Goal: Task Accomplishment & Management: Manage account settings

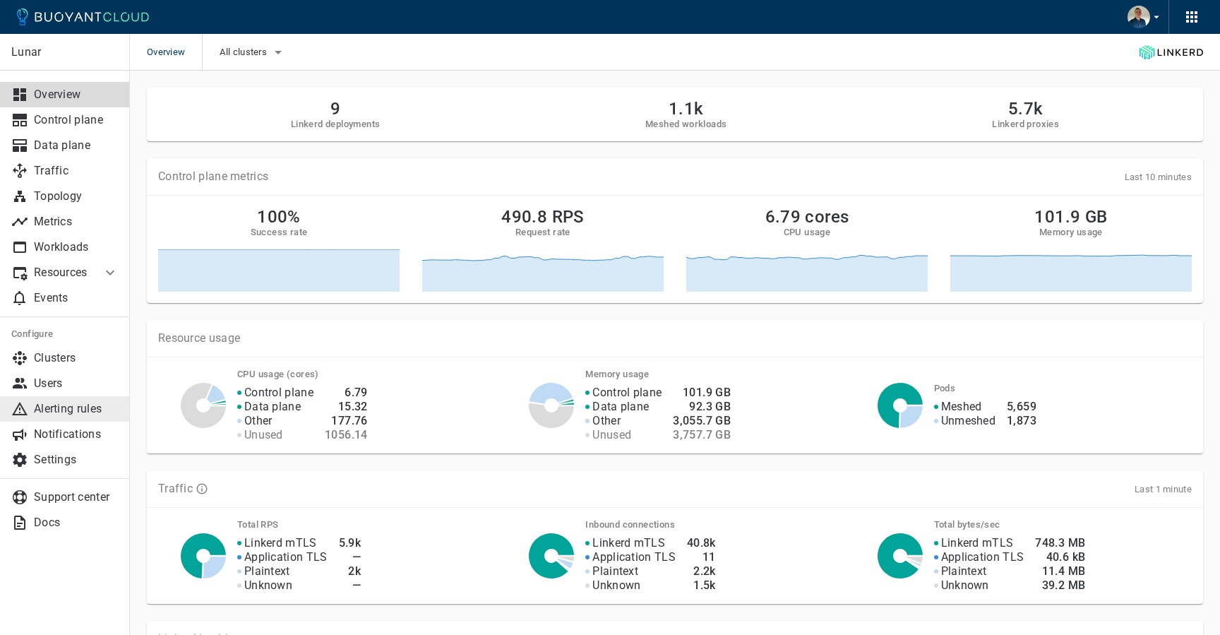
click at [90, 404] on p "Alerting rules" at bounding box center [76, 409] width 85 height 14
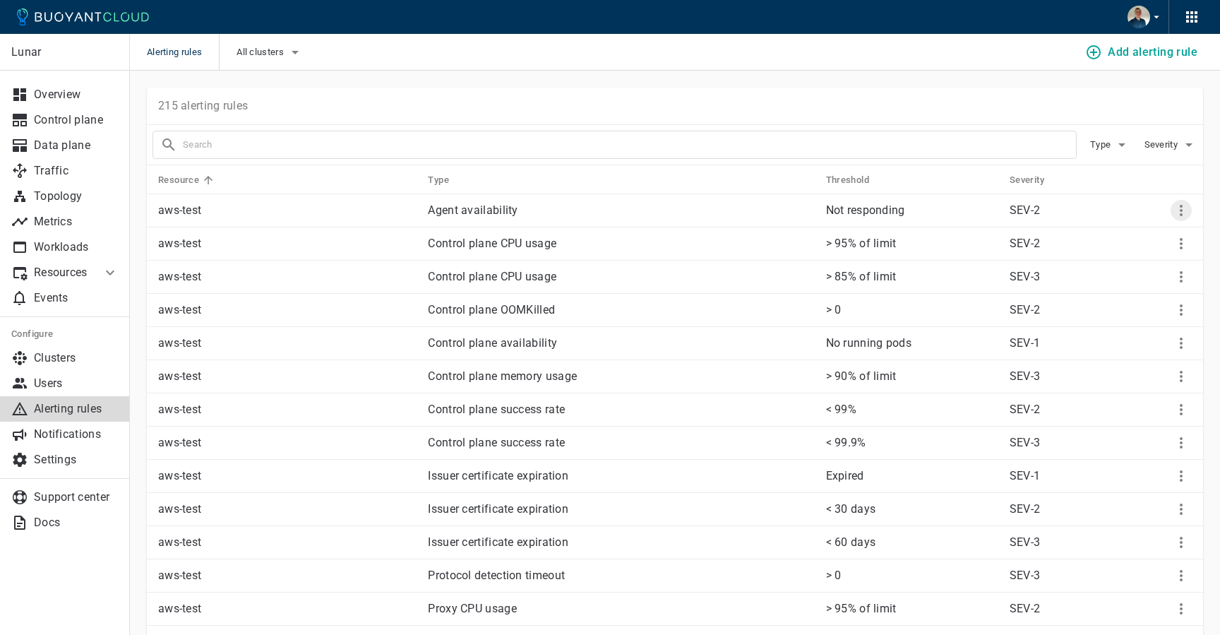
click at [1179, 207] on icon "More" at bounding box center [1181, 210] width 17 height 17
click at [1118, 231] on li "Edit" at bounding box center [1152, 239] width 113 height 25
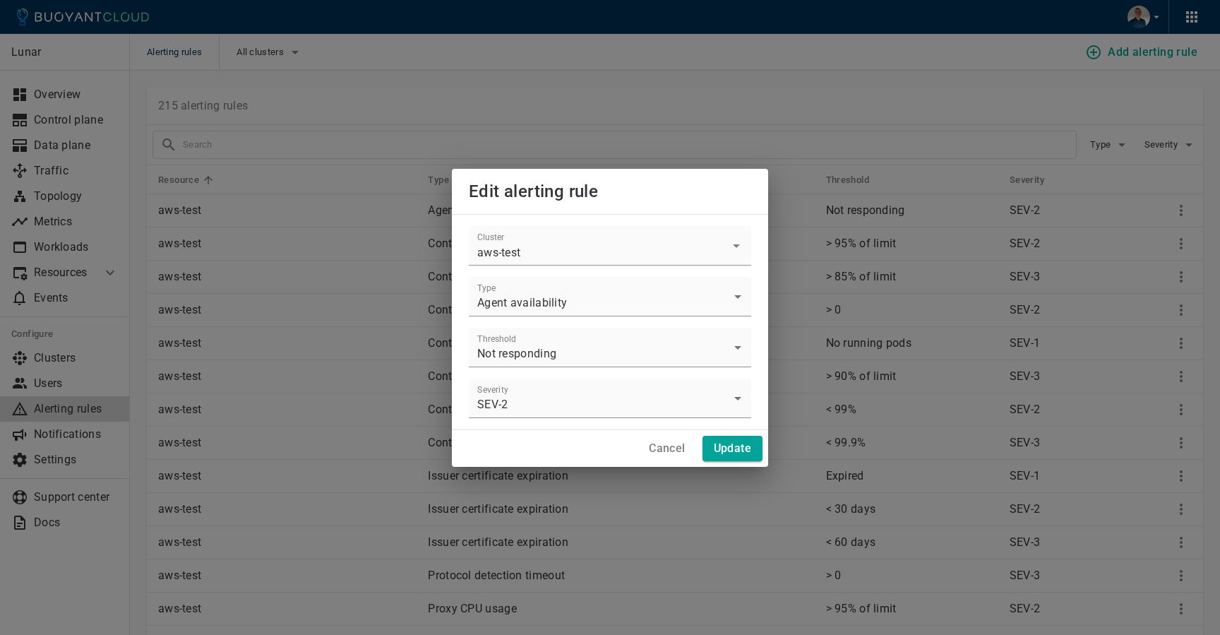
click at [667, 448] on h4 "Cancel" at bounding box center [667, 448] width 36 height 14
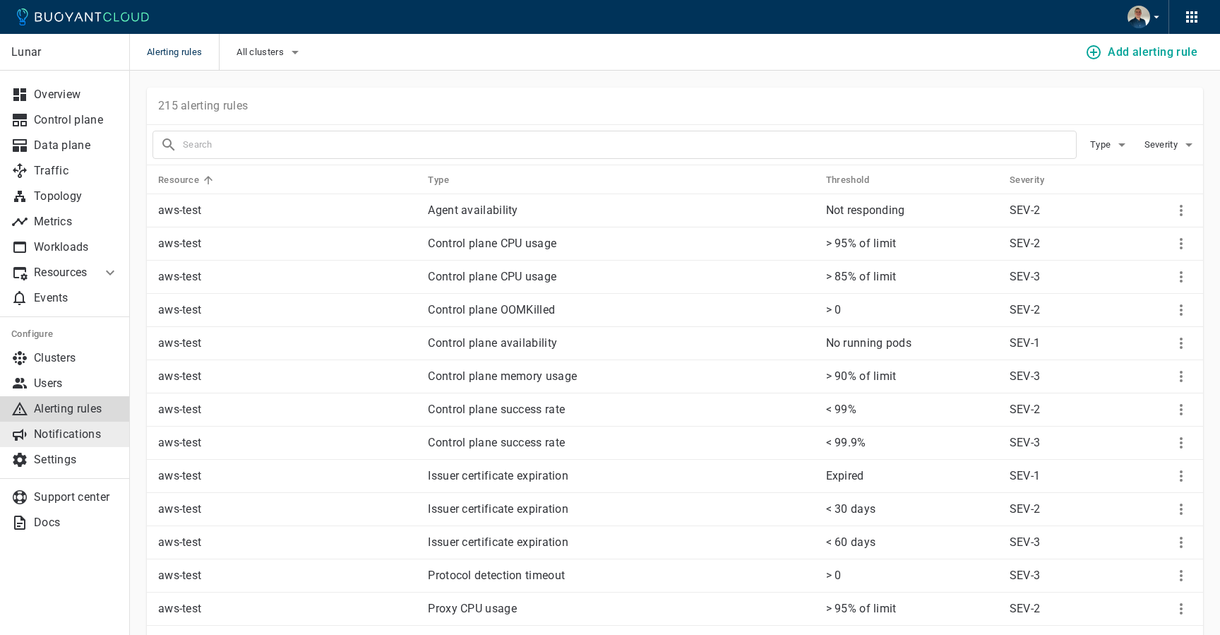
click at [80, 433] on p "Notifications" at bounding box center [76, 434] width 85 height 14
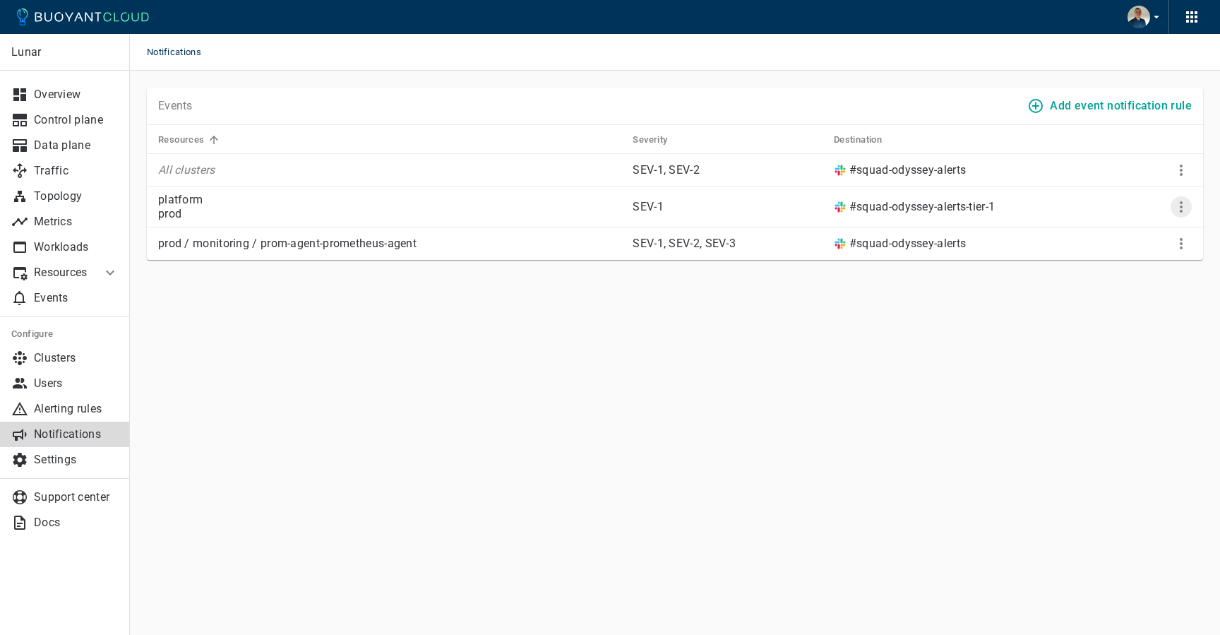
click at [1183, 206] on icon "More" at bounding box center [1181, 206] width 17 height 17
click at [898, 354] on div at bounding box center [610, 317] width 1220 height 635
click at [1181, 174] on icon "More" at bounding box center [1181, 169] width 3 height 11
click at [1117, 191] on li "Edit" at bounding box center [1152, 198] width 113 height 25
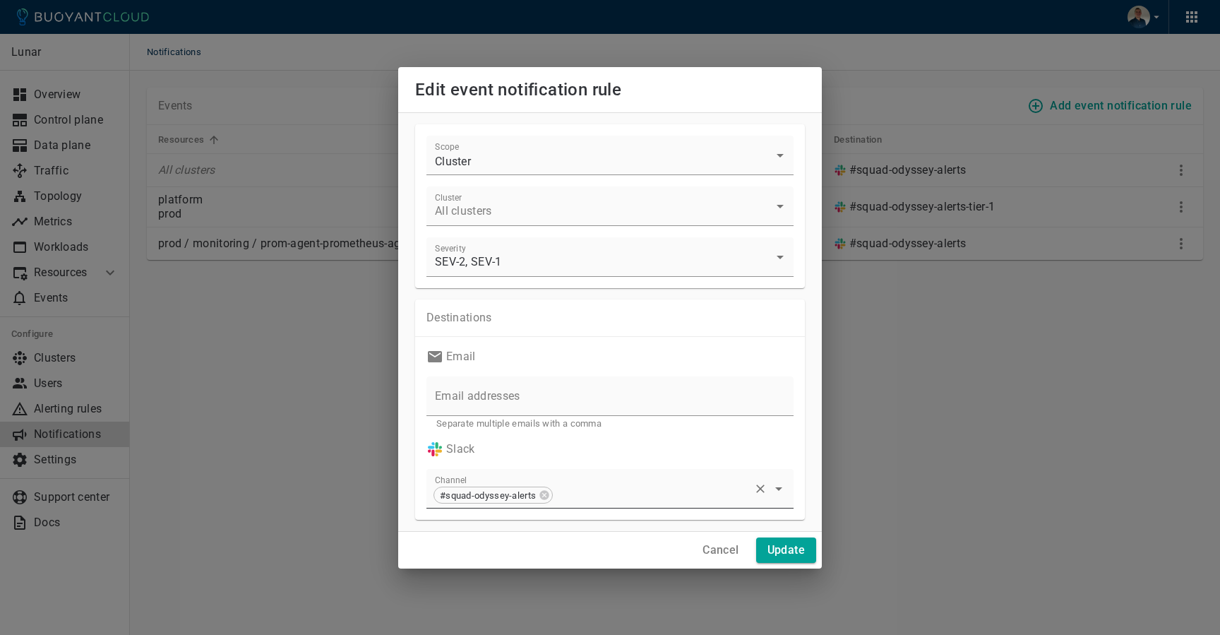
click at [623, 488] on input "Channel" at bounding box center [650, 495] width 193 height 26
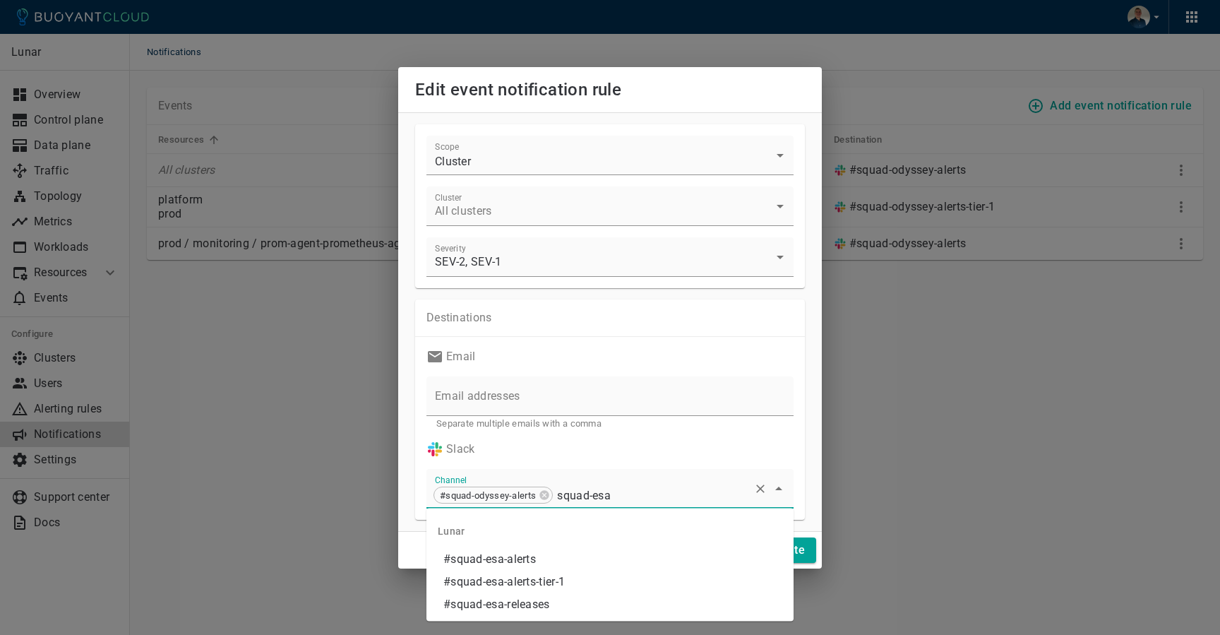
type input "squad-esa"
click at [875, 440] on div "Edit event notification rule Scope Cluster cluster Cluster All clusters Severit…" at bounding box center [610, 317] width 1220 height 635
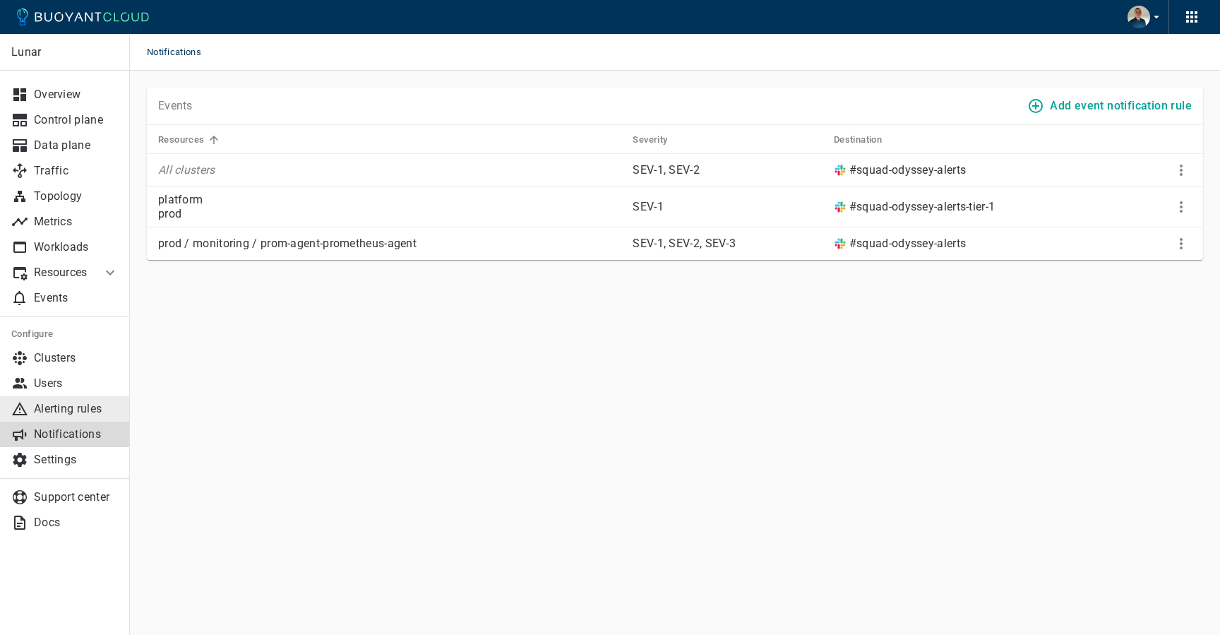
click at [53, 400] on link "Alerting rules" at bounding box center [65, 408] width 130 height 25
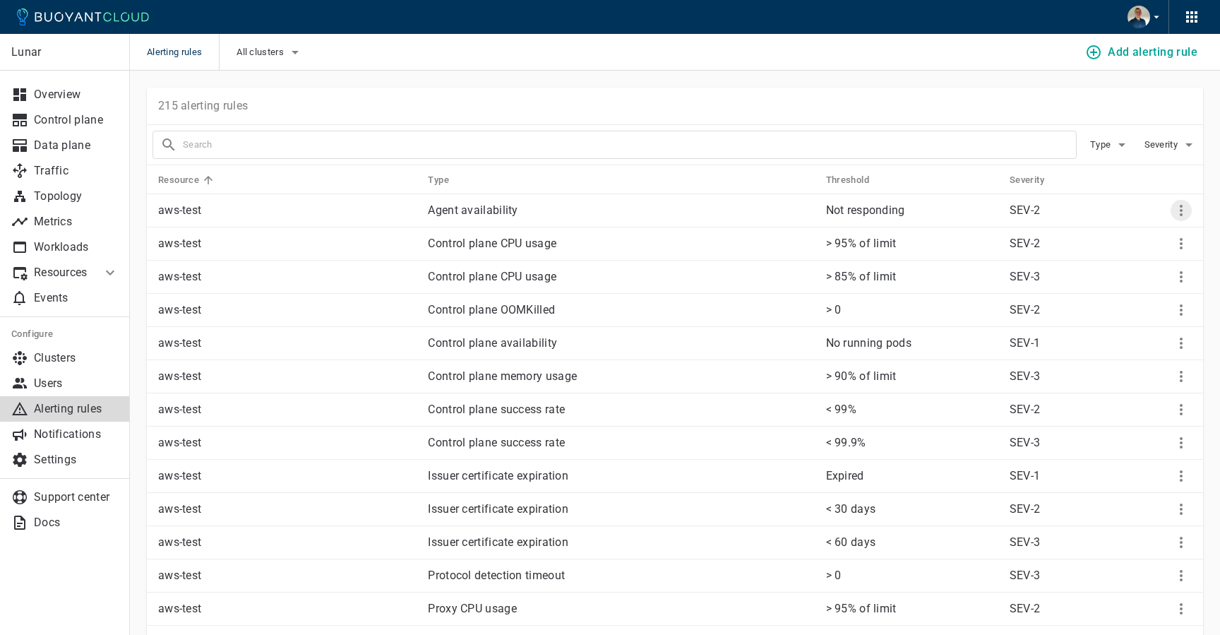
click at [1181, 206] on icon "More" at bounding box center [1181, 210] width 3 height 11
click at [487, 207] on div at bounding box center [610, 317] width 1220 height 635
click at [487, 207] on p "Agent availability" at bounding box center [621, 210] width 386 height 14
click at [190, 212] on p "aws-test" at bounding box center [287, 210] width 258 height 14
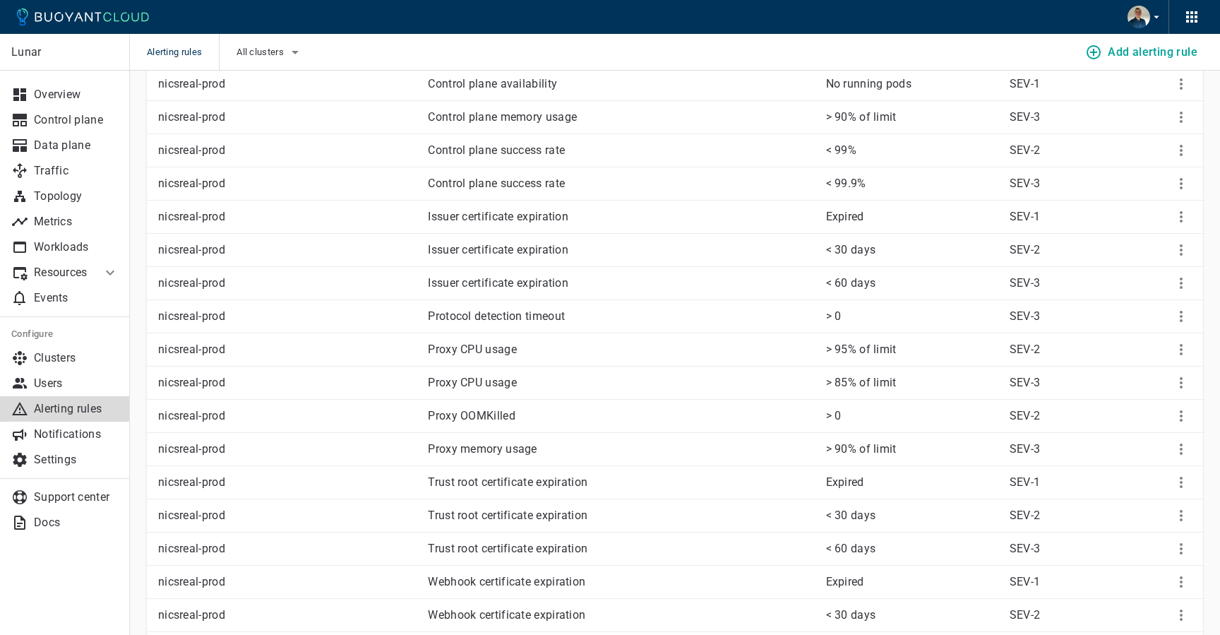
scroll to position [2971, 0]
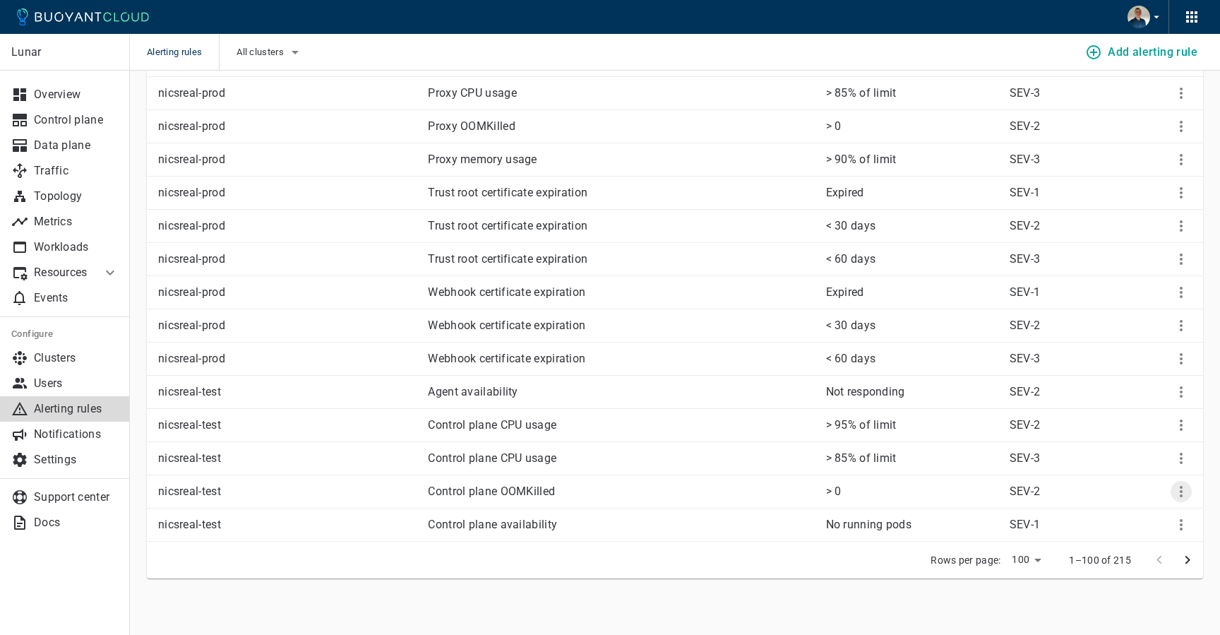
click at [1177, 495] on icon "More" at bounding box center [1181, 491] width 17 height 17
click at [1131, 515] on li "Edit" at bounding box center [1152, 520] width 113 height 25
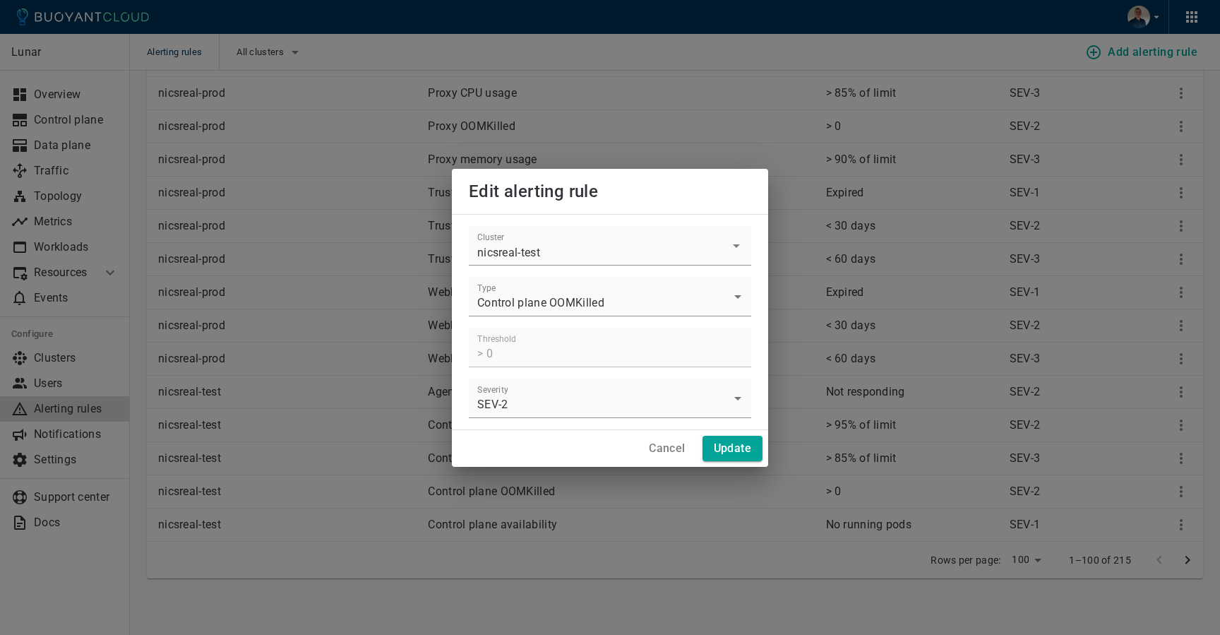
click at [666, 450] on h4 "Cancel" at bounding box center [667, 448] width 36 height 14
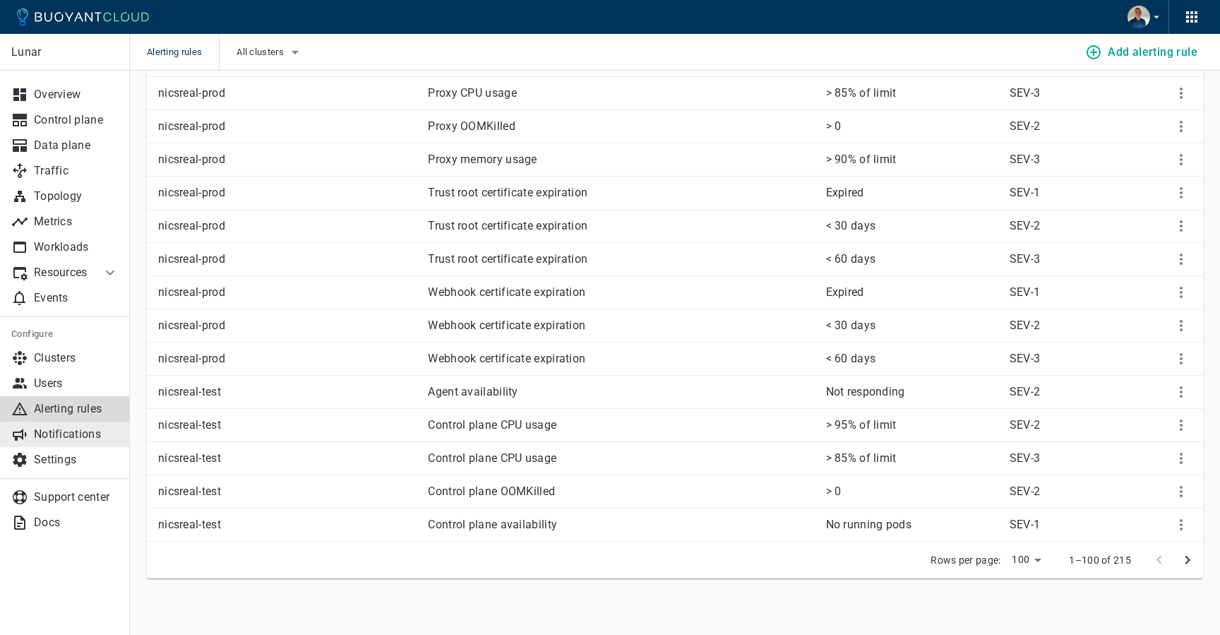
click at [52, 426] on link "Notifications" at bounding box center [65, 433] width 130 height 25
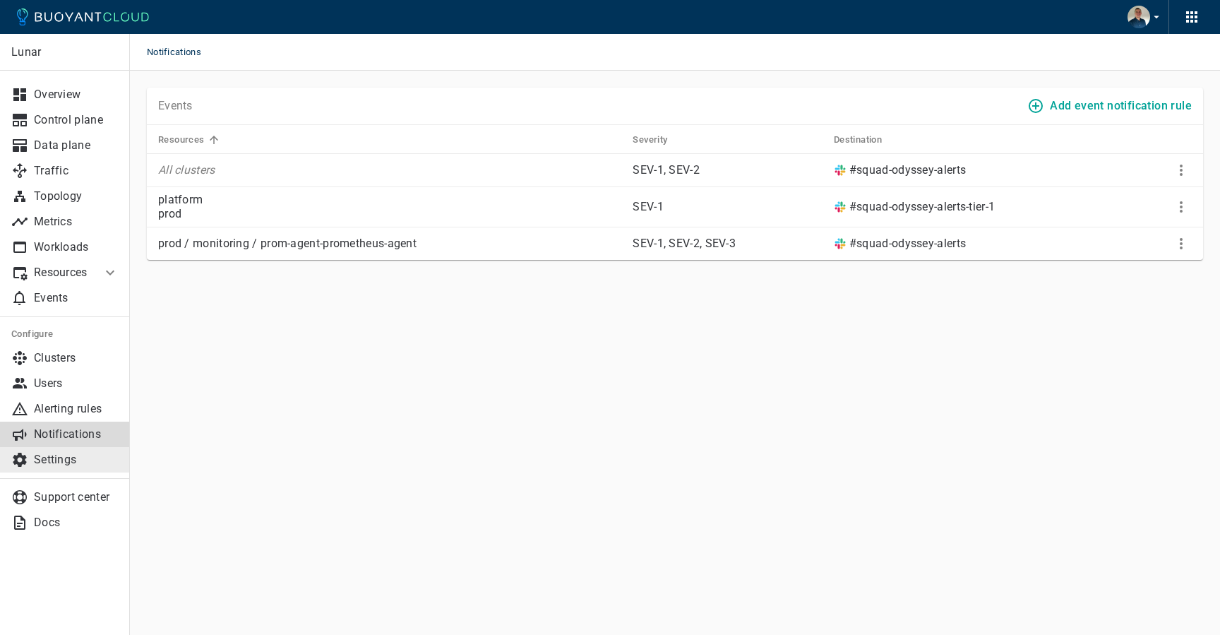
click at [37, 462] on p "Settings" at bounding box center [76, 460] width 85 height 14
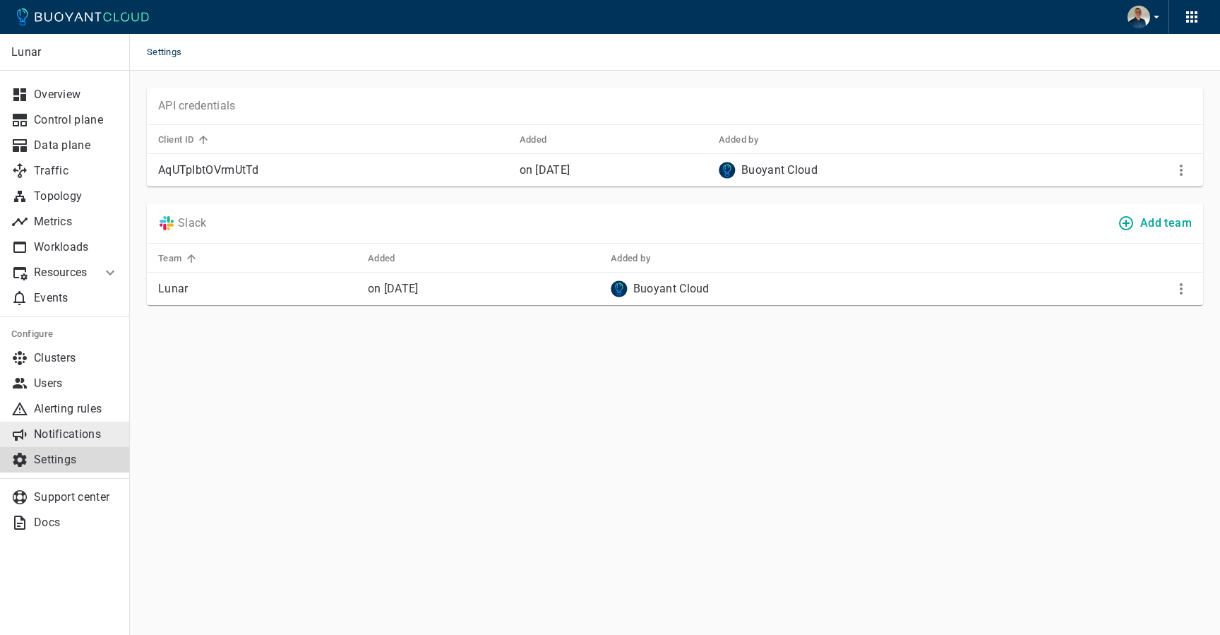
click at [54, 436] on p "Notifications" at bounding box center [76, 434] width 85 height 14
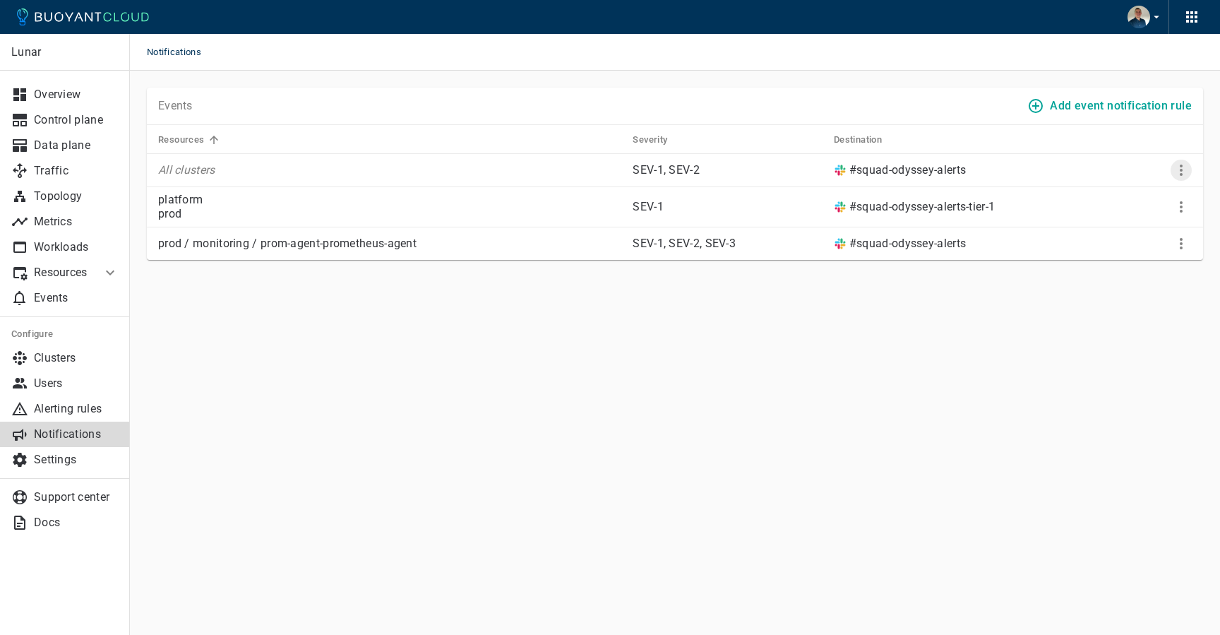
click at [1174, 170] on icon "More" at bounding box center [1181, 170] width 17 height 17
click at [1124, 196] on li "Edit" at bounding box center [1152, 198] width 113 height 25
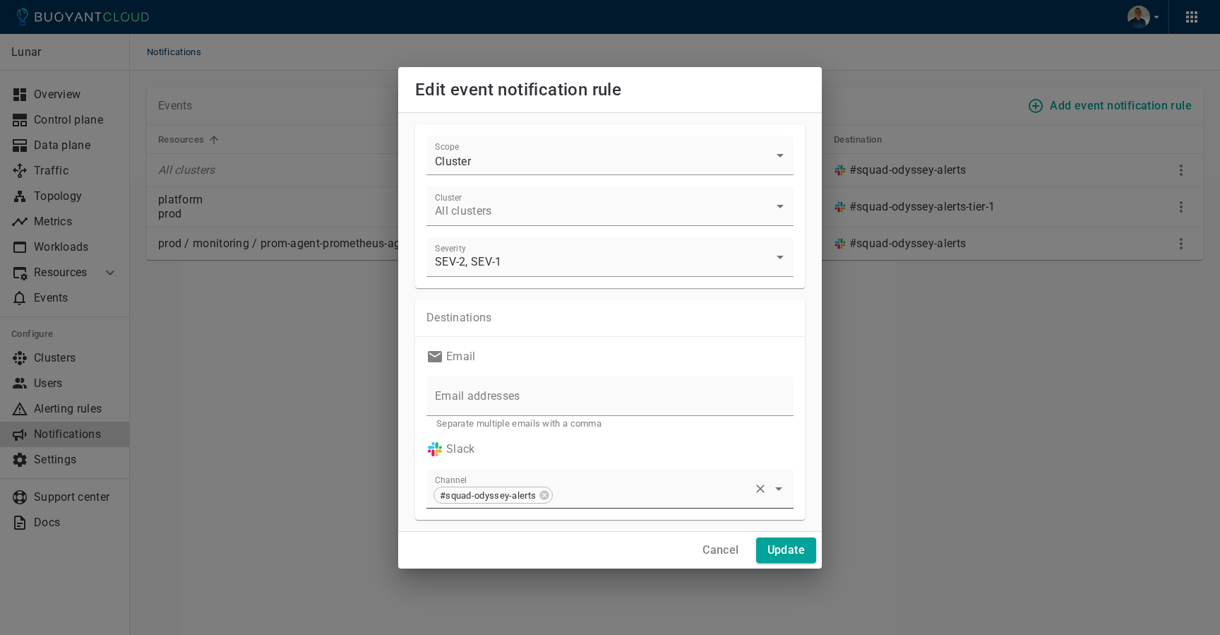
click at [591, 484] on input "Channel" at bounding box center [650, 495] width 193 height 26
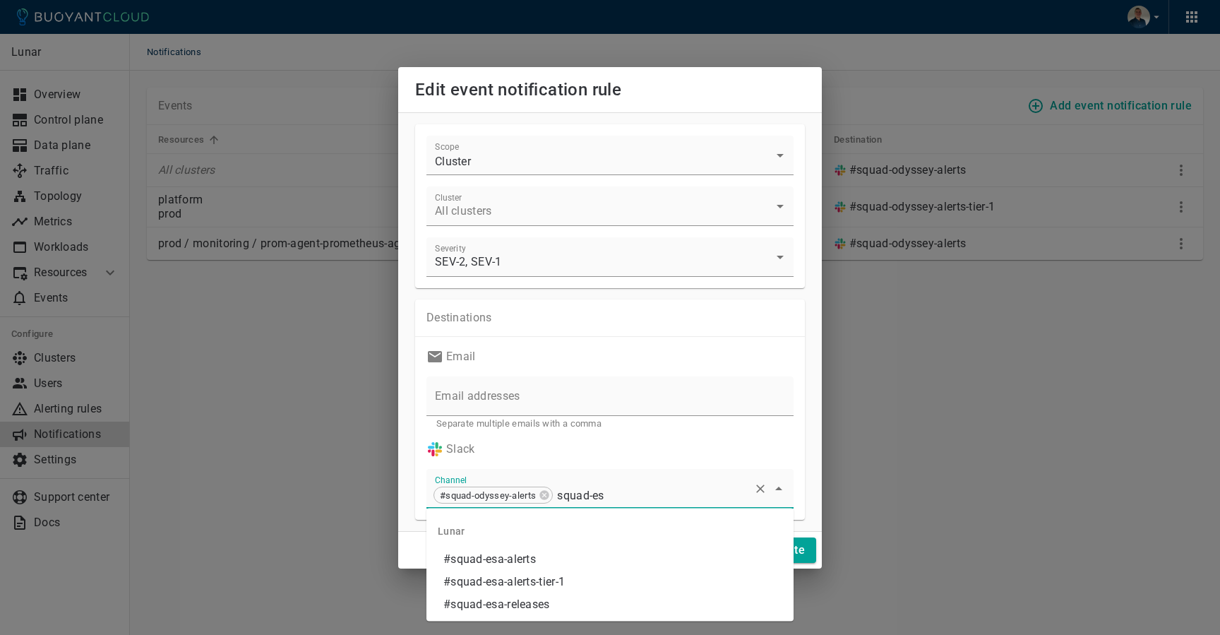
type input "squad-esa"
click at [502, 561] on li "#squad-esa-alerts" at bounding box center [609, 559] width 367 height 23
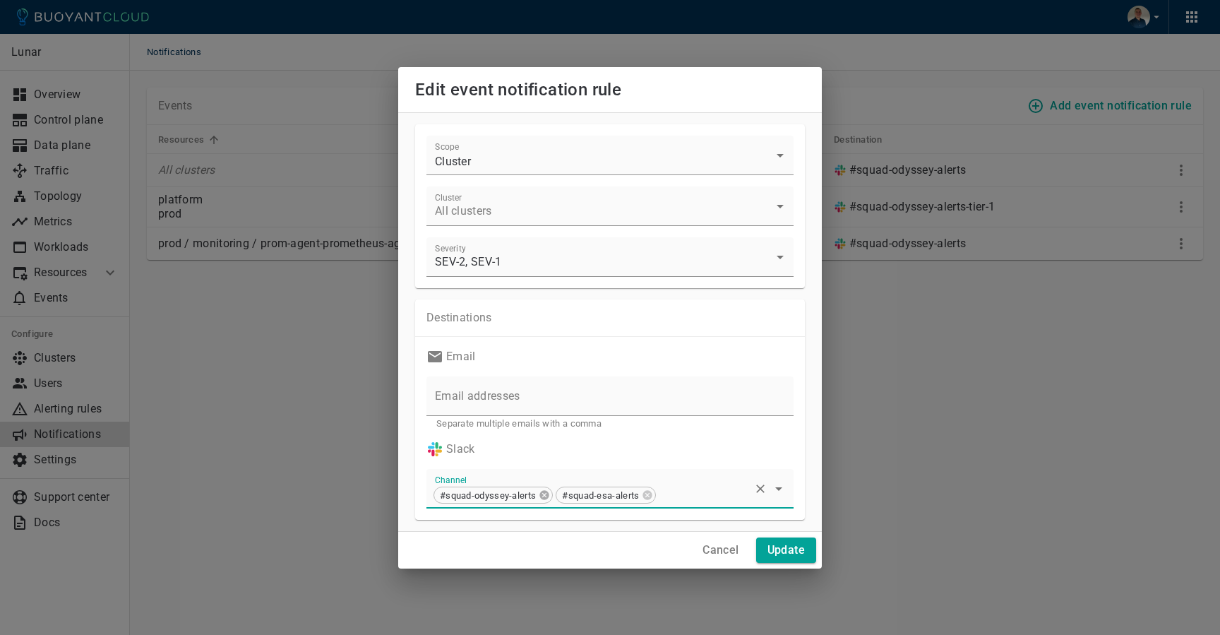
click at [544, 497] on icon at bounding box center [544, 494] width 9 height 9
click at [780, 544] on h4 "Update" at bounding box center [785, 550] width 37 height 14
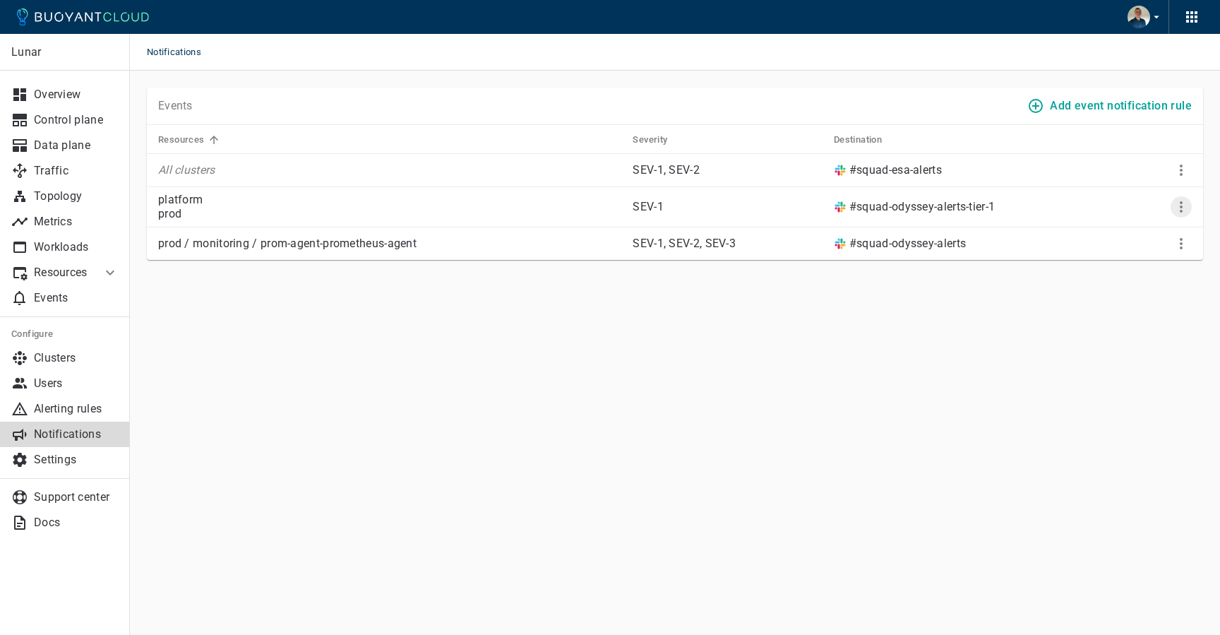
click at [1180, 204] on icon "More" at bounding box center [1181, 206] width 17 height 17
click at [1138, 229] on li "Edit" at bounding box center [1152, 235] width 113 height 25
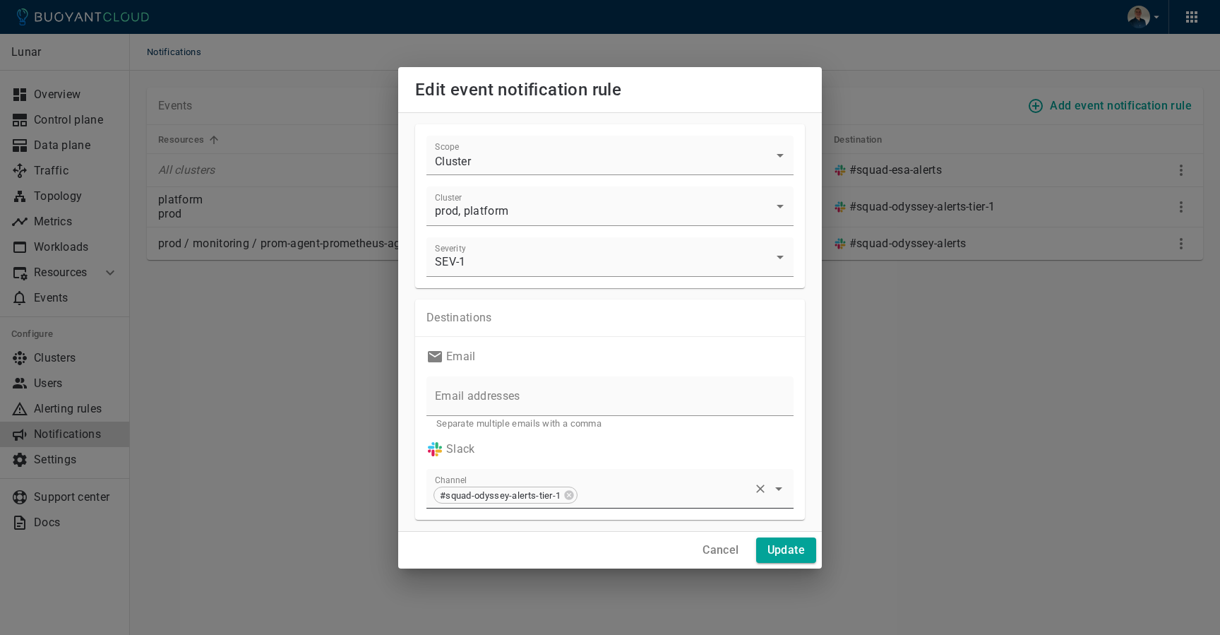
click at [620, 490] on input "Channel" at bounding box center [663, 495] width 169 height 26
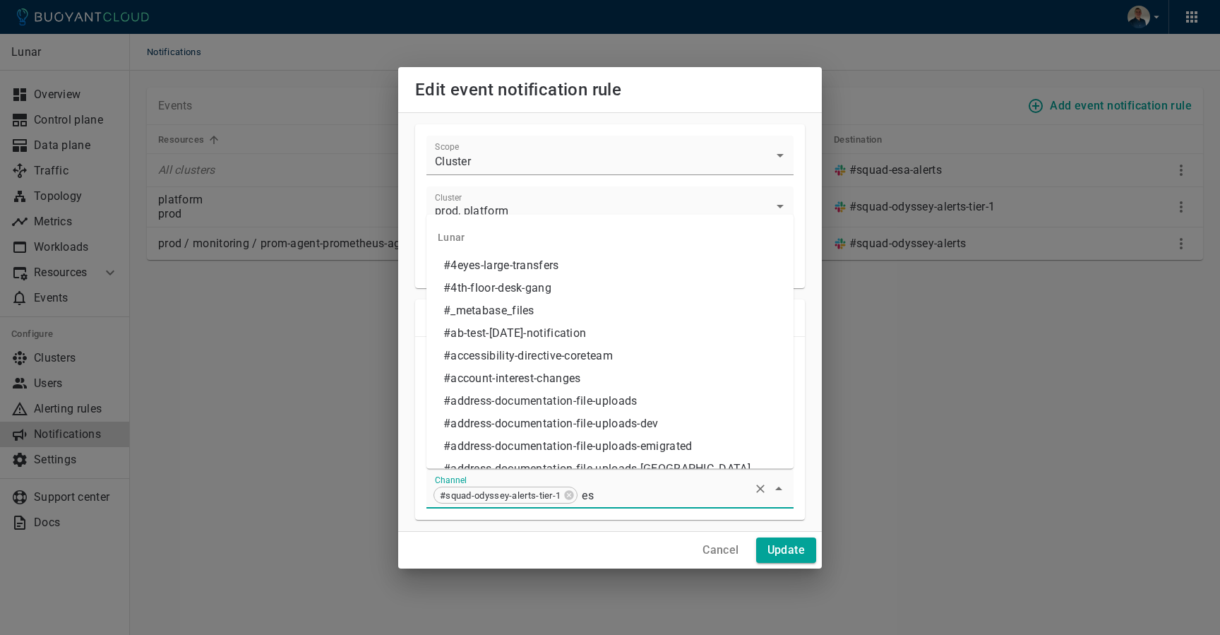
type input "esa"
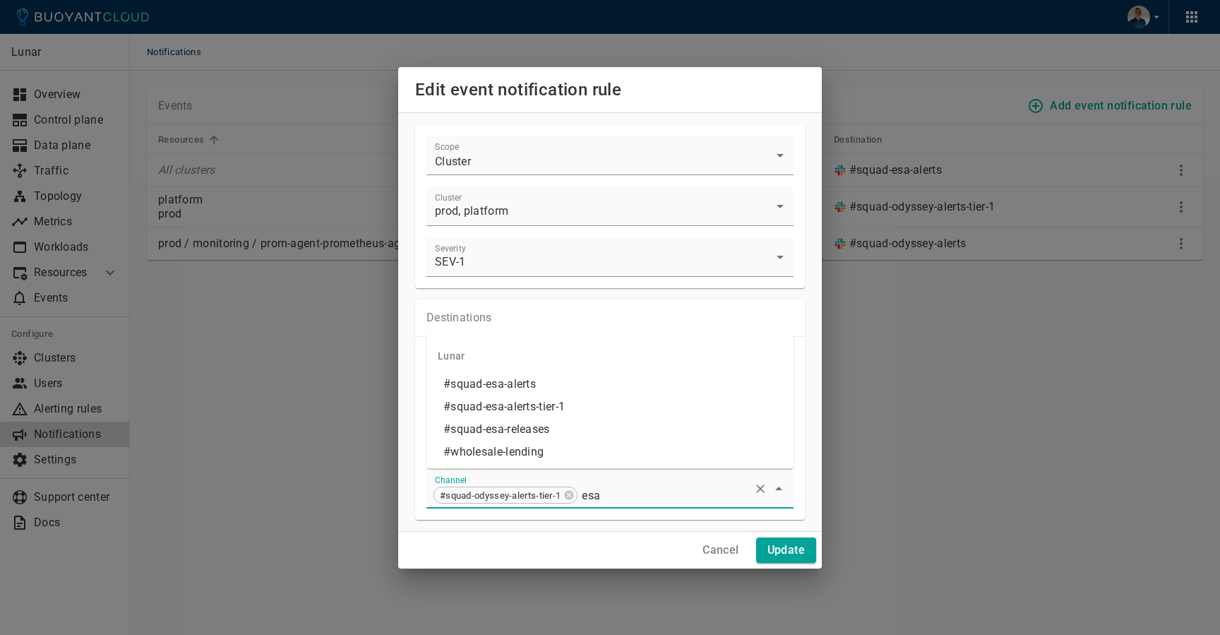
click at [556, 407] on li "#squad-esa-alerts-tier-1" at bounding box center [609, 406] width 367 height 23
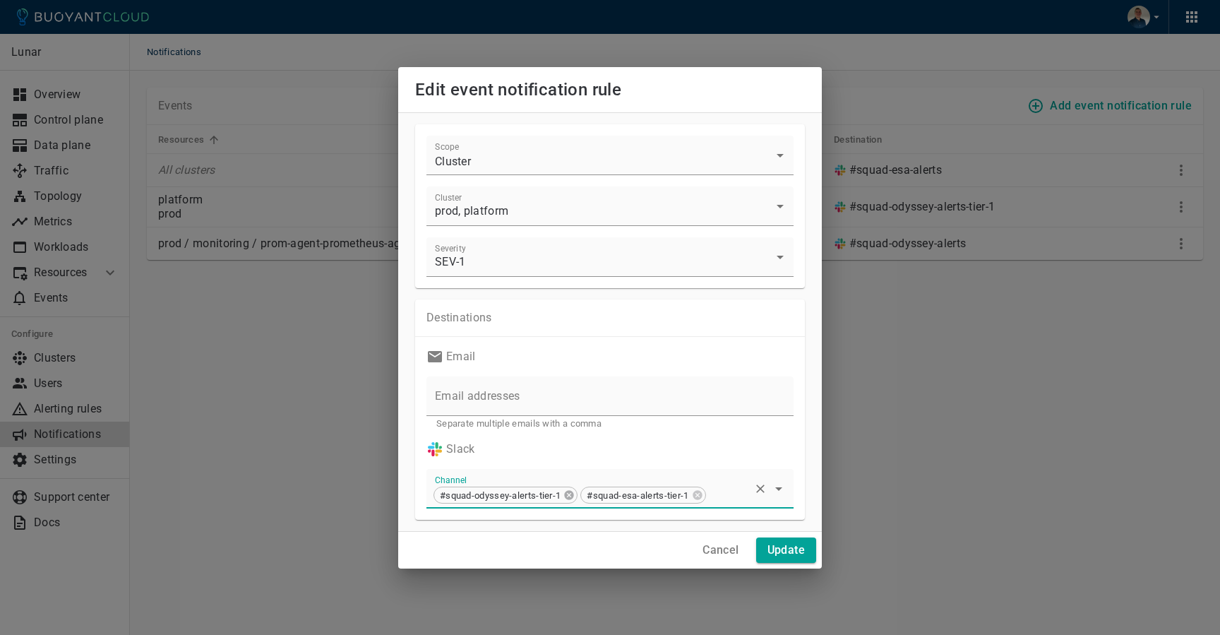
click at [567, 493] on icon at bounding box center [569, 494] width 9 height 9
click at [783, 554] on h4 "Update" at bounding box center [785, 550] width 37 height 14
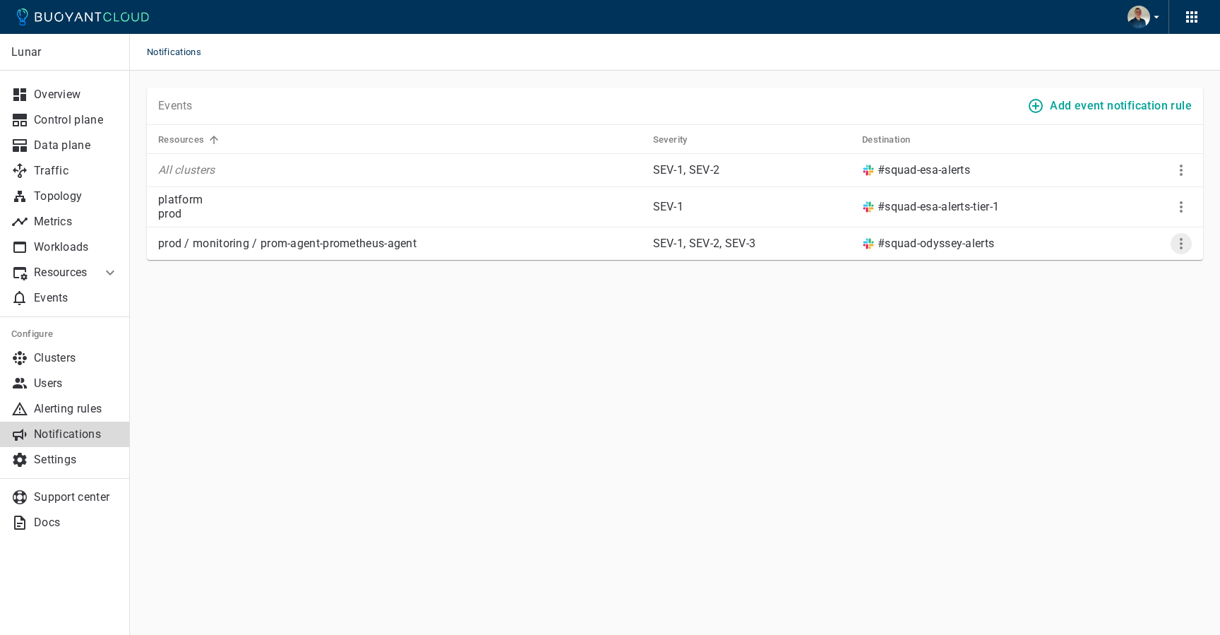
click at [1182, 242] on icon "More" at bounding box center [1181, 243] width 3 height 11
click at [1130, 265] on li "Edit" at bounding box center [1152, 272] width 113 height 25
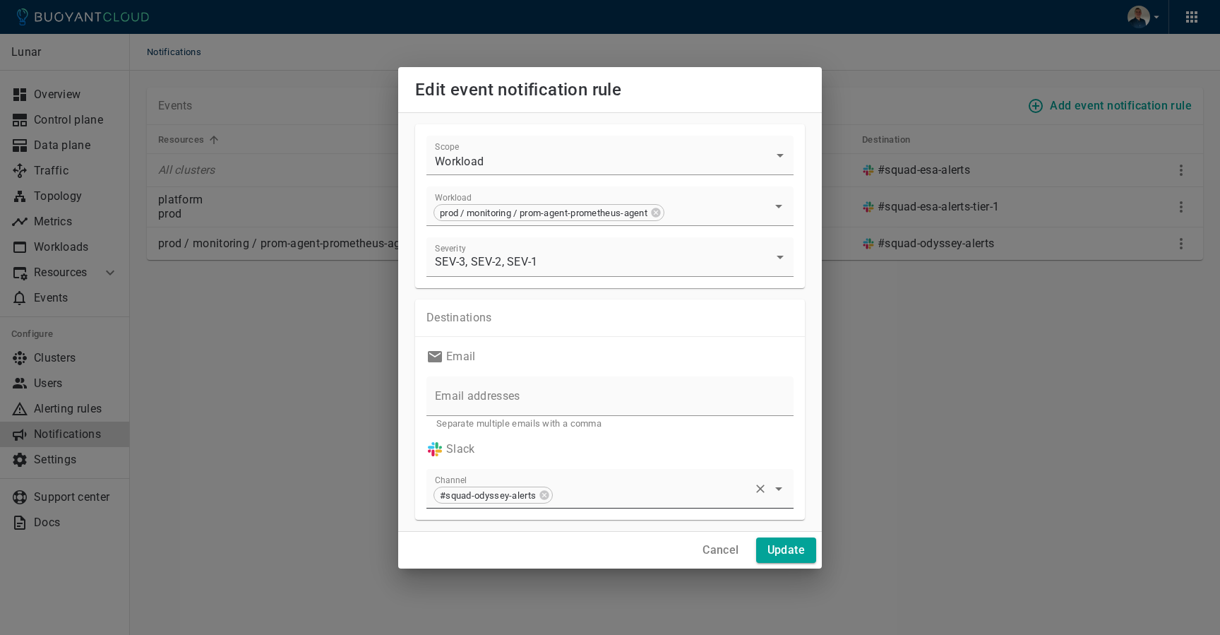
click at [601, 495] on input "Channel" at bounding box center [650, 495] width 193 height 26
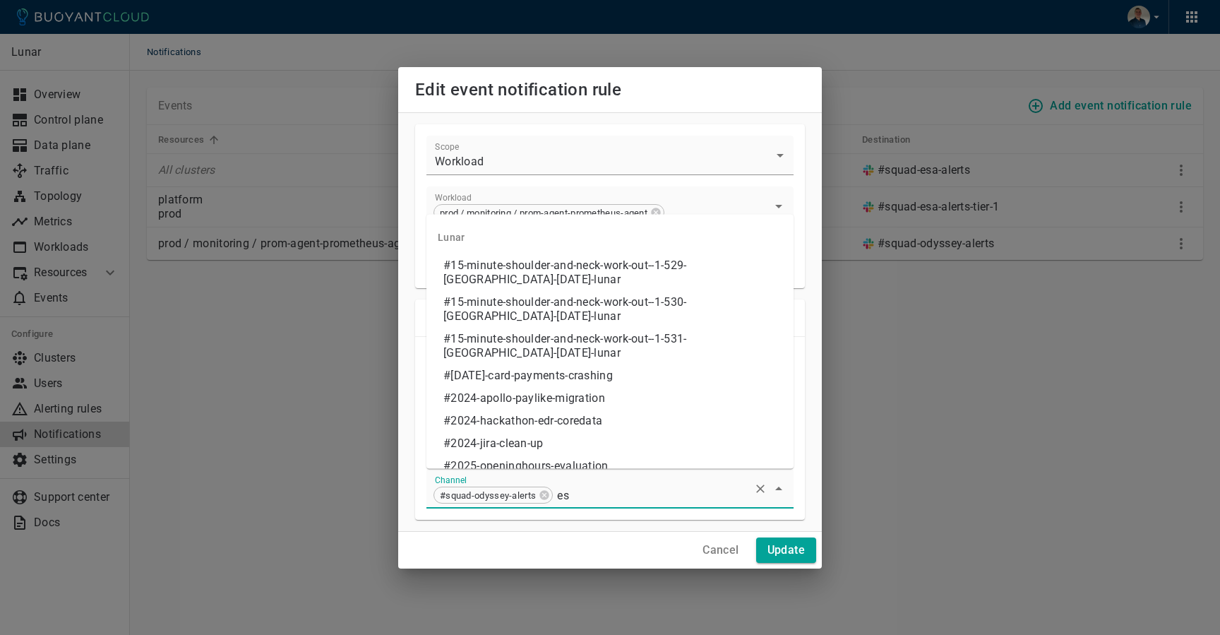
type input "esa"
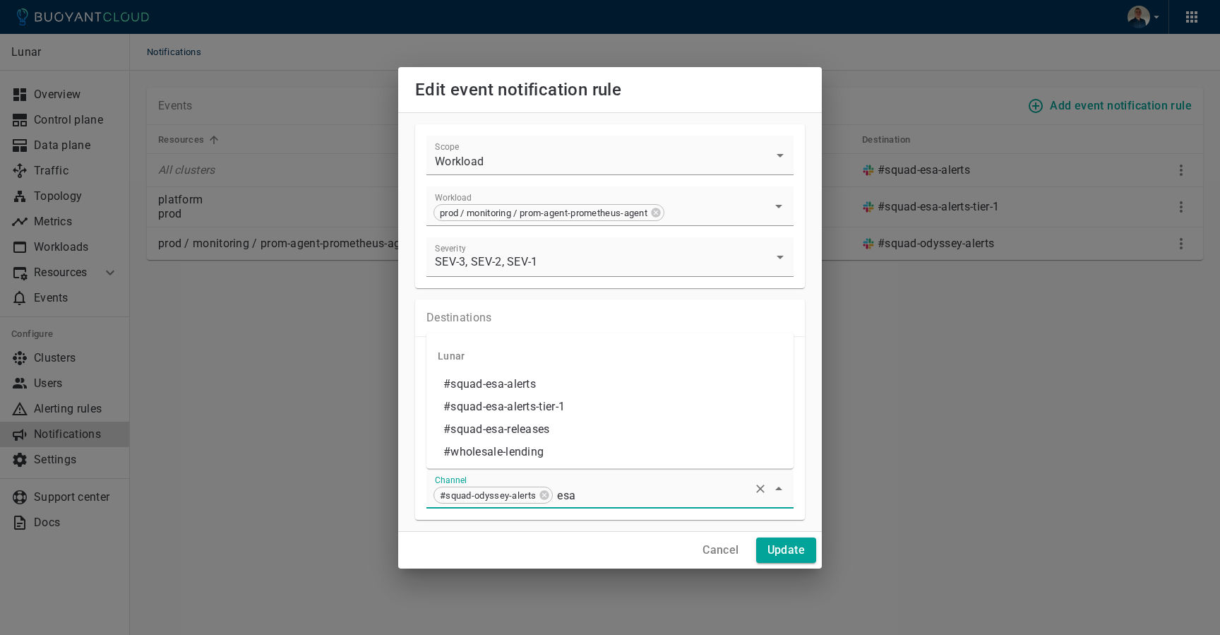
click at [495, 386] on li "#squad-esa-alerts" at bounding box center [609, 384] width 367 height 23
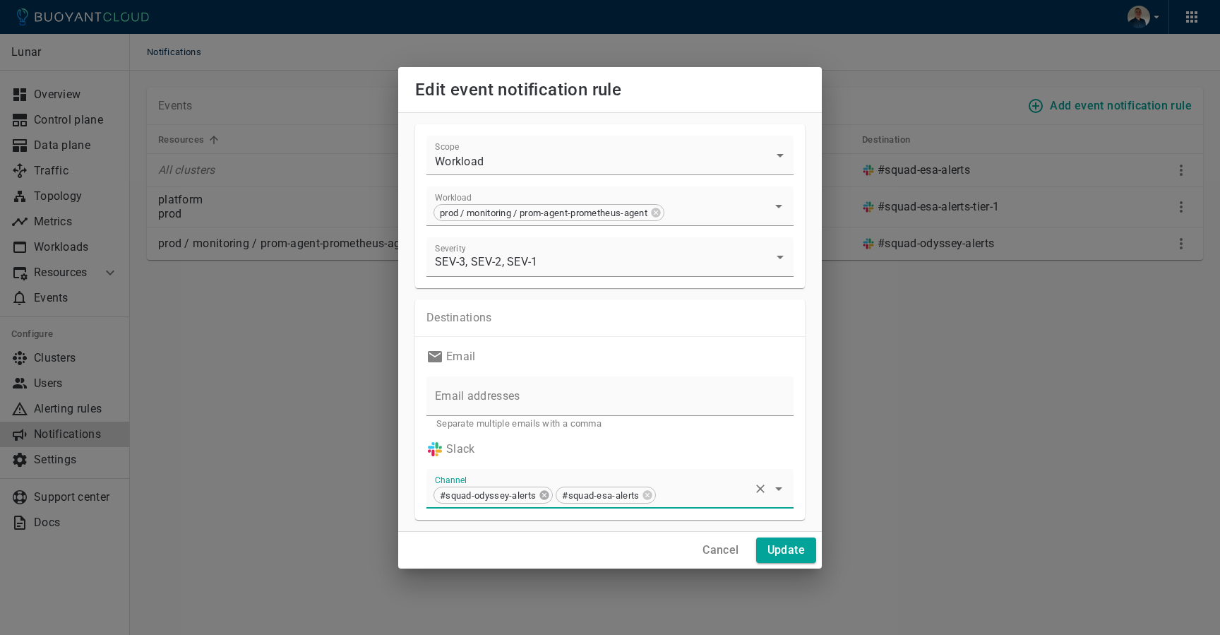
click at [544, 496] on icon at bounding box center [544, 494] width 11 height 11
click at [783, 555] on h4 "Update" at bounding box center [785, 550] width 37 height 14
